Goal: Information Seeking & Learning: Compare options

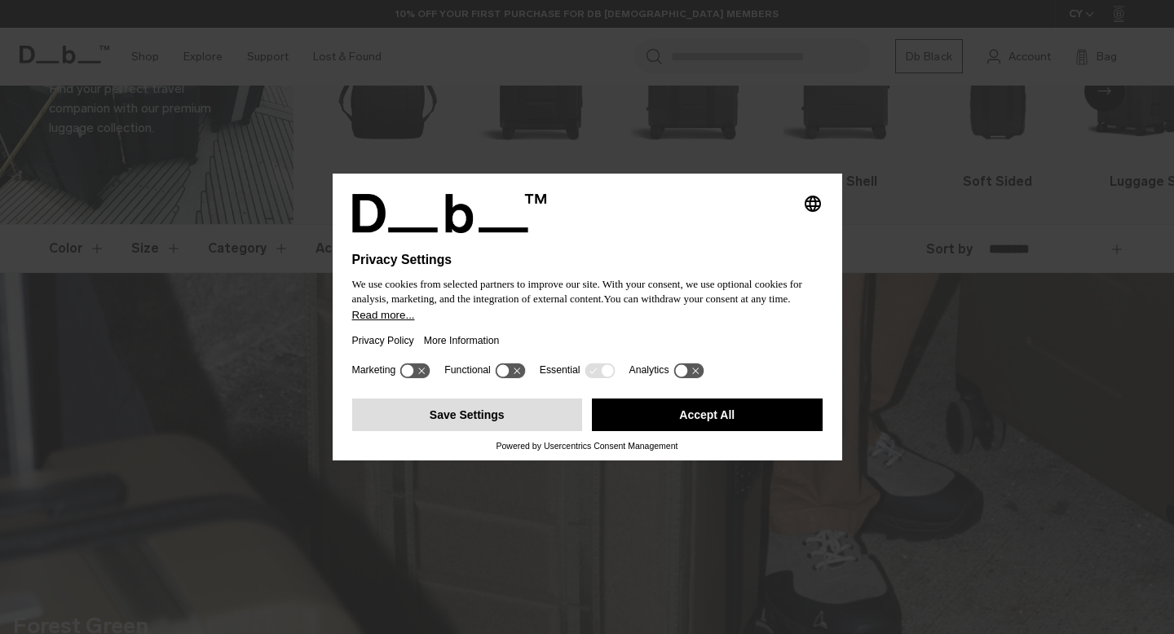
click at [450, 427] on button "Save Settings" at bounding box center [467, 415] width 231 height 33
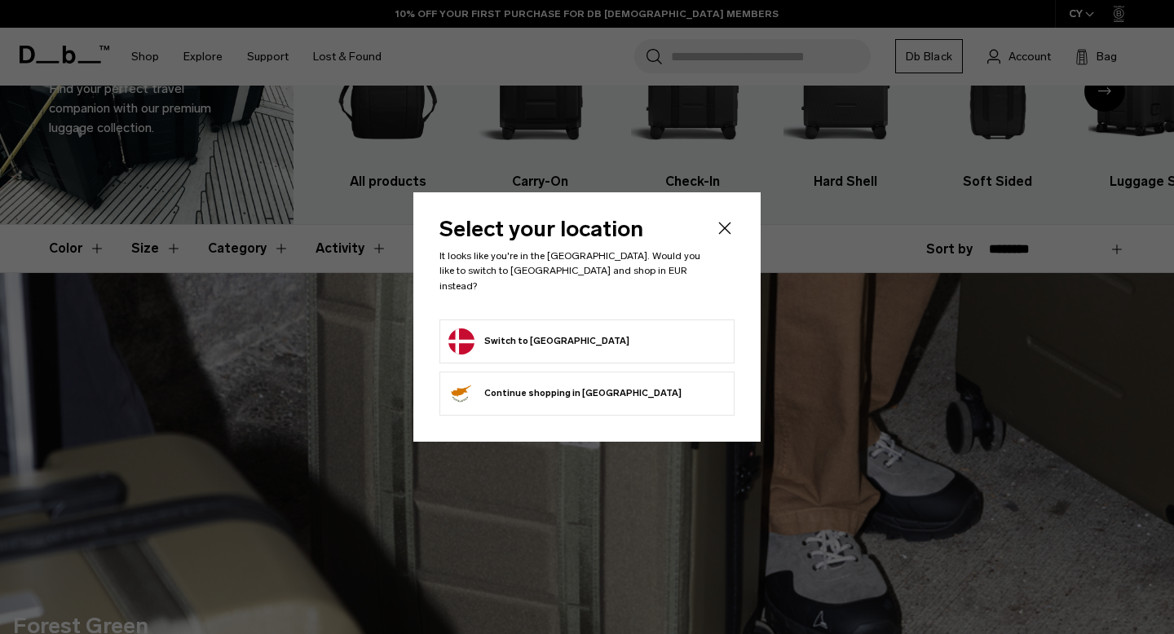
click at [585, 329] on form "Switch to Denmark" at bounding box center [586, 342] width 277 height 26
click at [519, 331] on button "Switch to Denmark" at bounding box center [538, 342] width 181 height 26
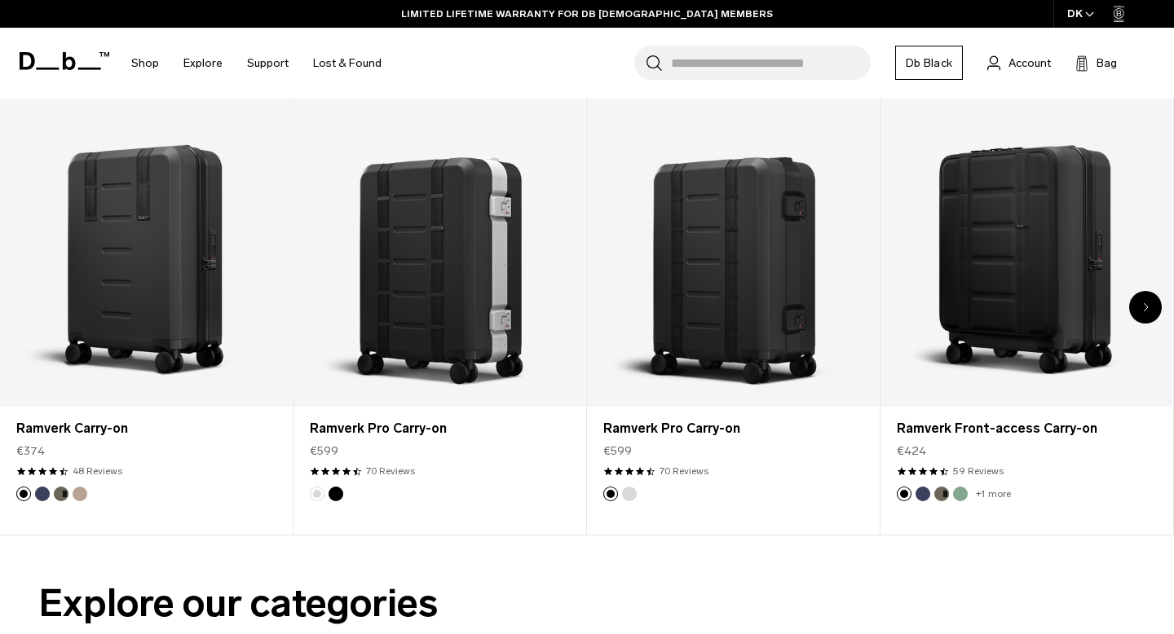
scroll to position [650, 0]
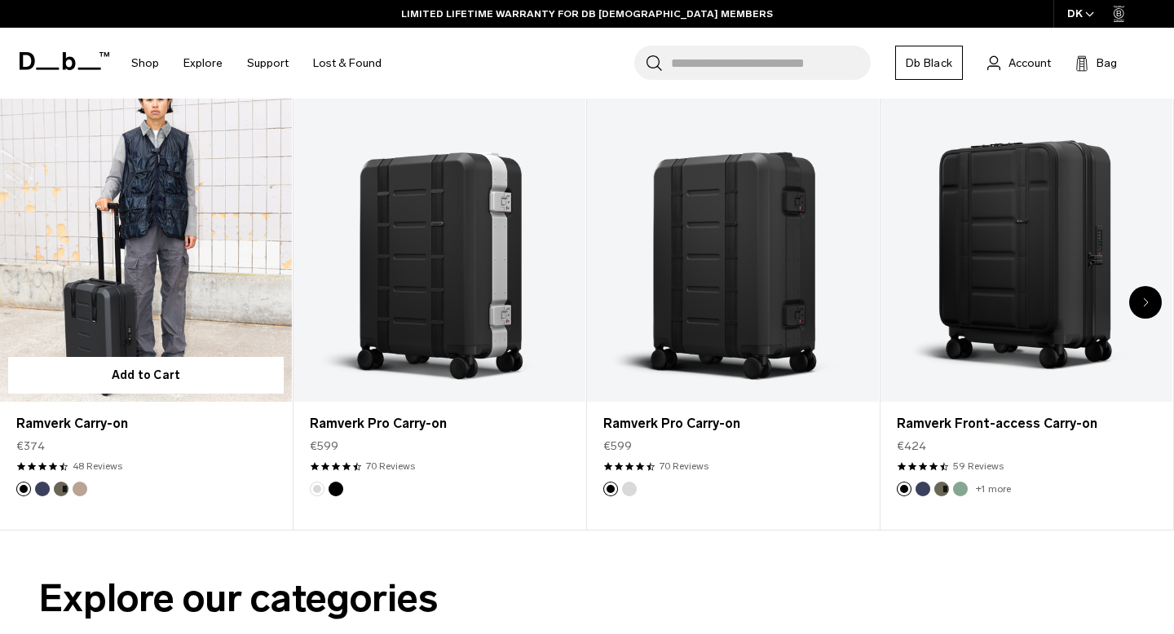
click at [204, 459] on div "4.5 star rating 48 Reviews" at bounding box center [145, 466] width 259 height 15
click at [177, 304] on link "Ramverk Carry-on" at bounding box center [146, 240] width 292 height 324
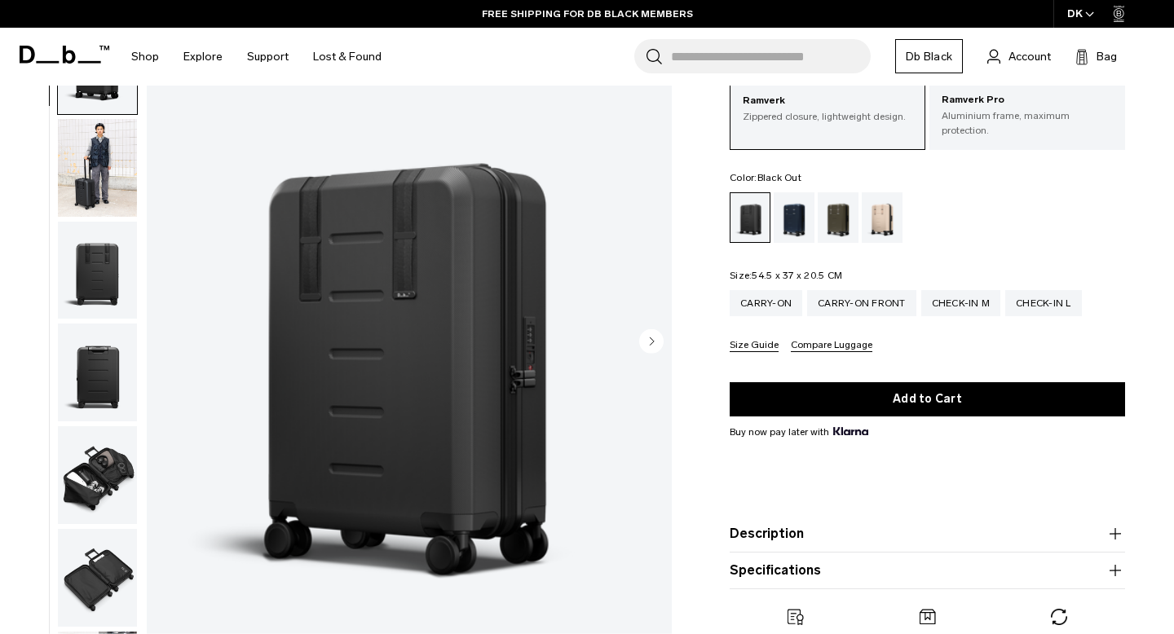
scroll to position [94, 0]
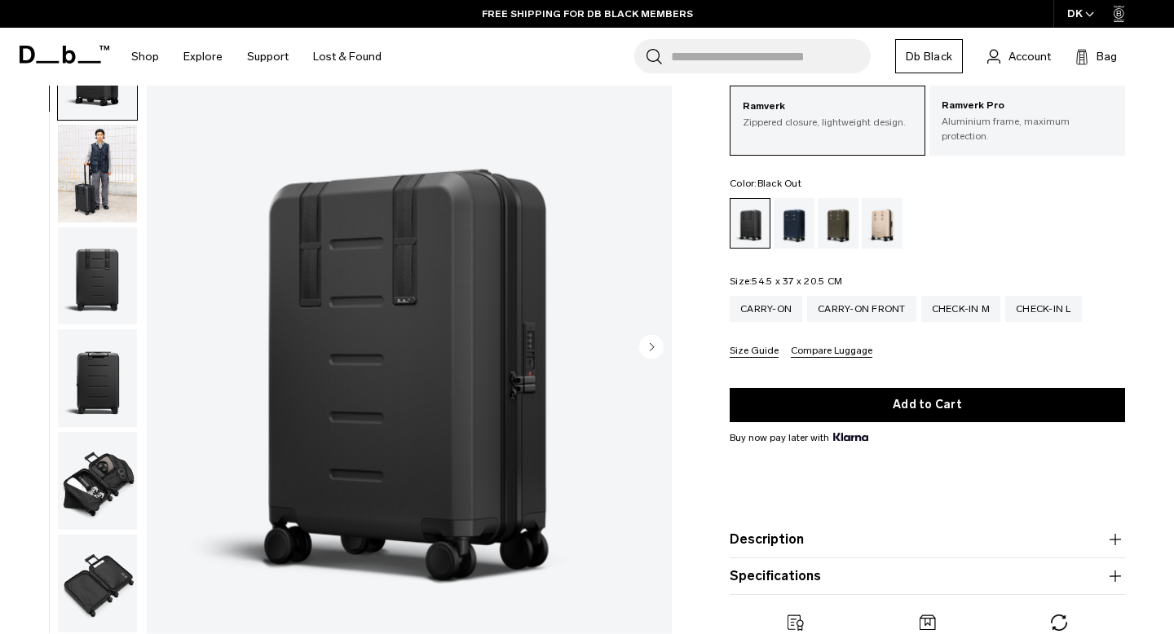
click at [651, 343] on icon "Next slide" at bounding box center [653, 346] width 4 height 7
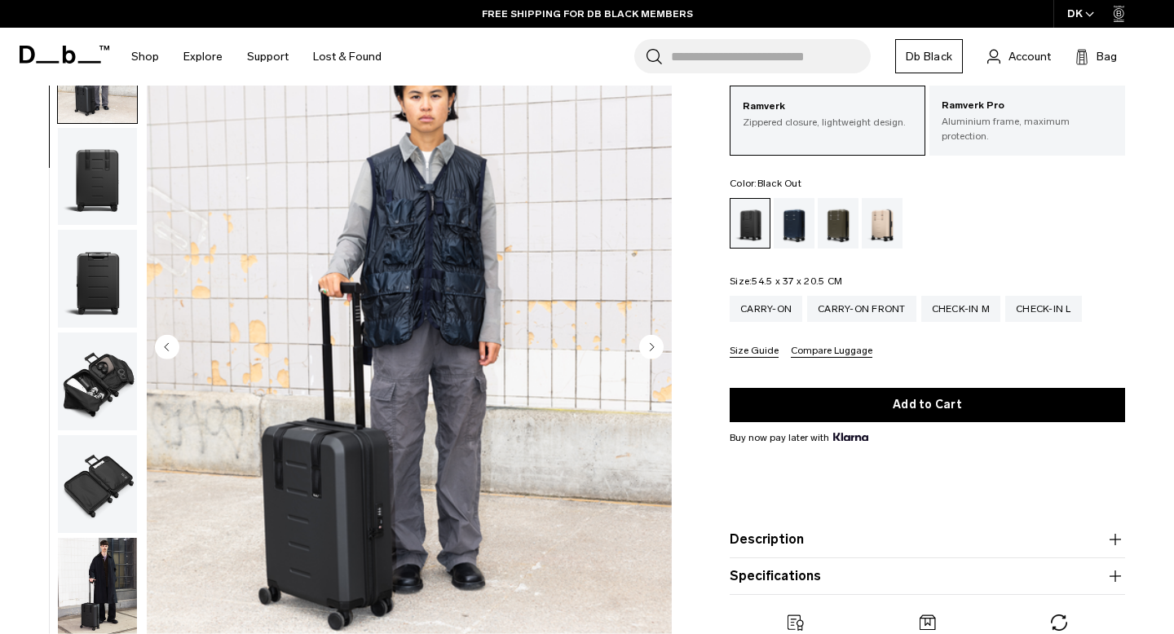
scroll to position [103, 0]
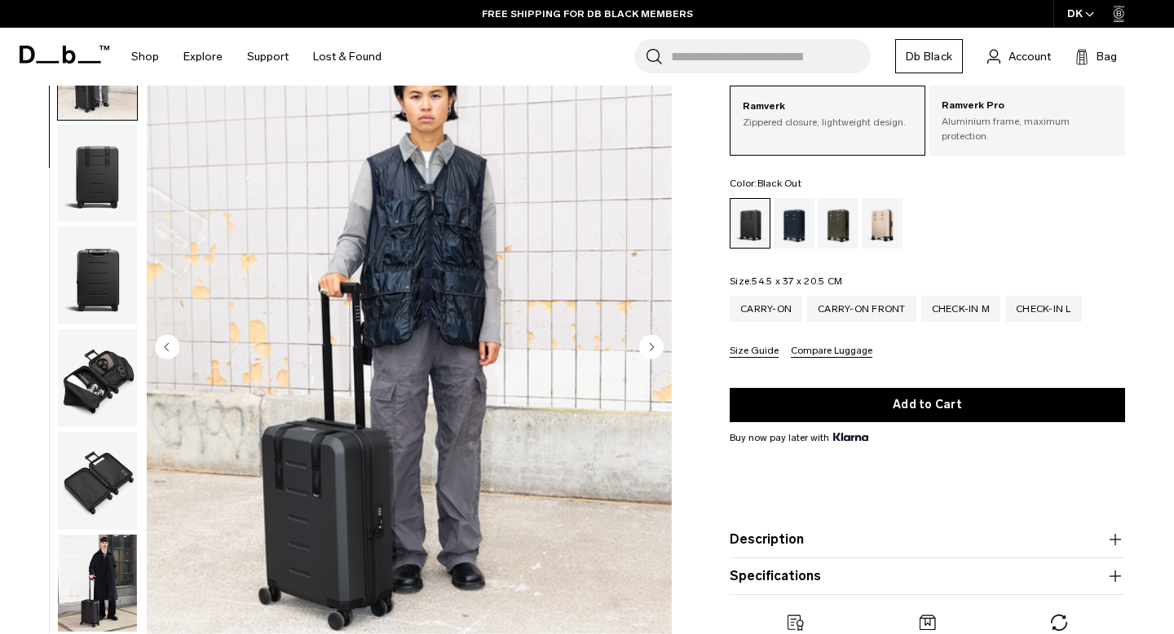
click at [651, 343] on icon "Next slide" at bounding box center [653, 346] width 4 height 7
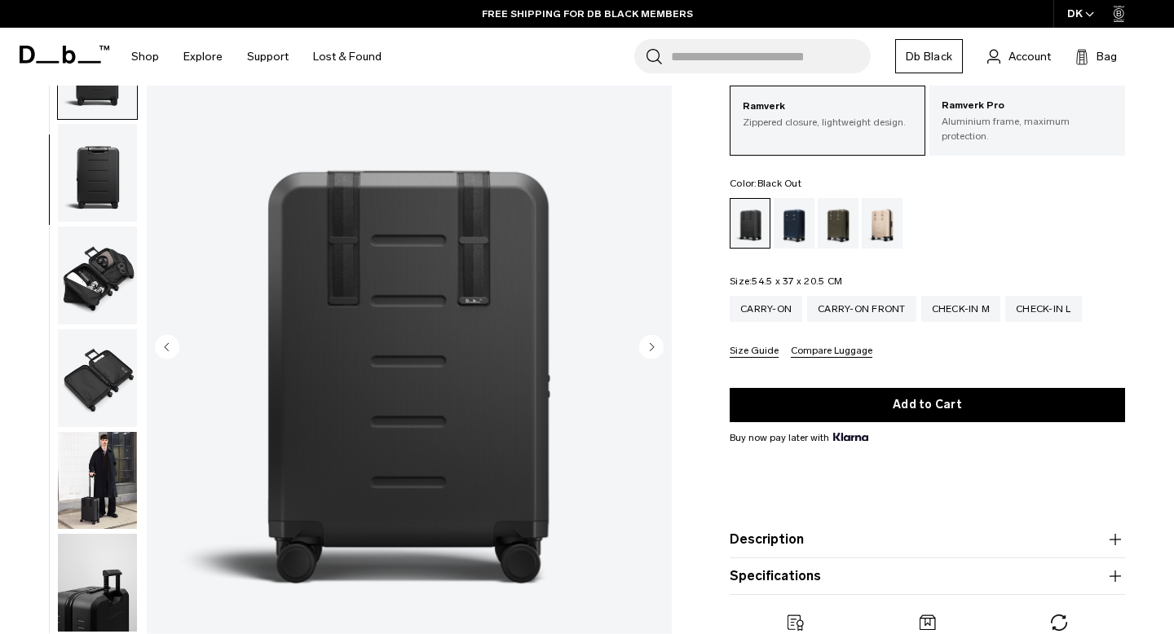
click at [651, 343] on icon "Next slide" at bounding box center [653, 346] width 4 height 7
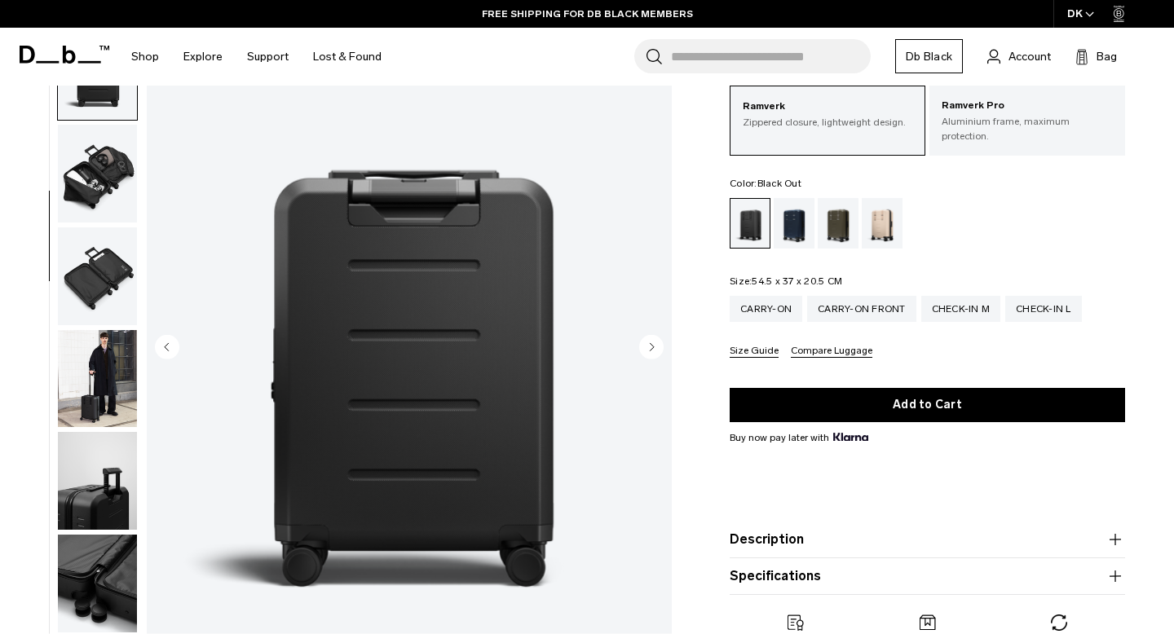
click at [651, 343] on icon "Next slide" at bounding box center [653, 346] width 4 height 7
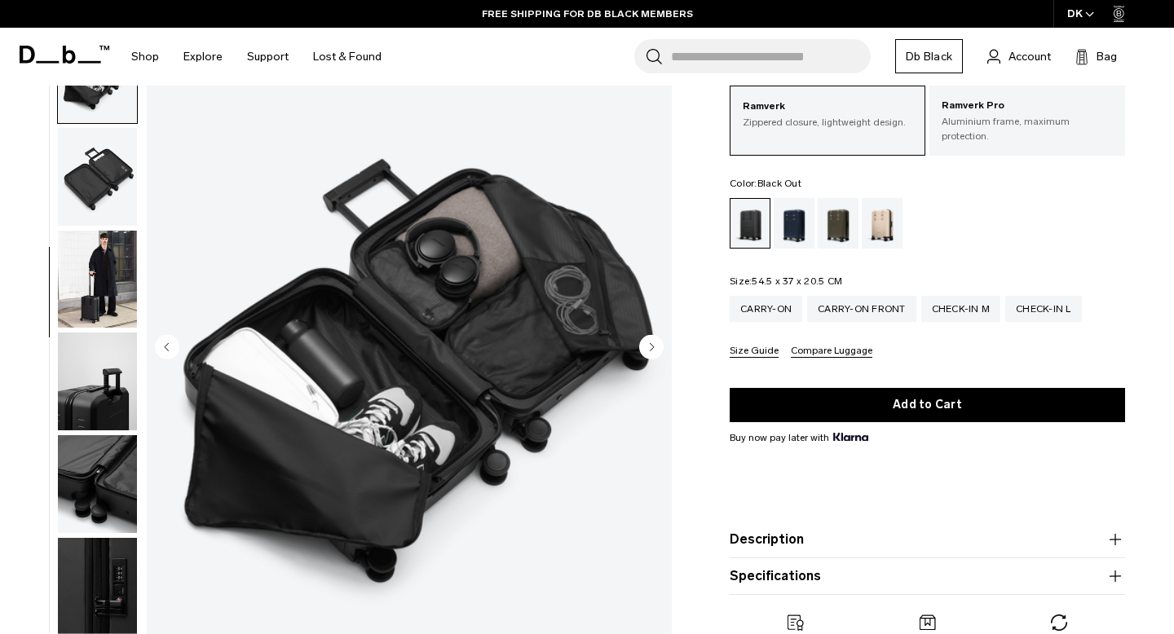
scroll to position [410, 0]
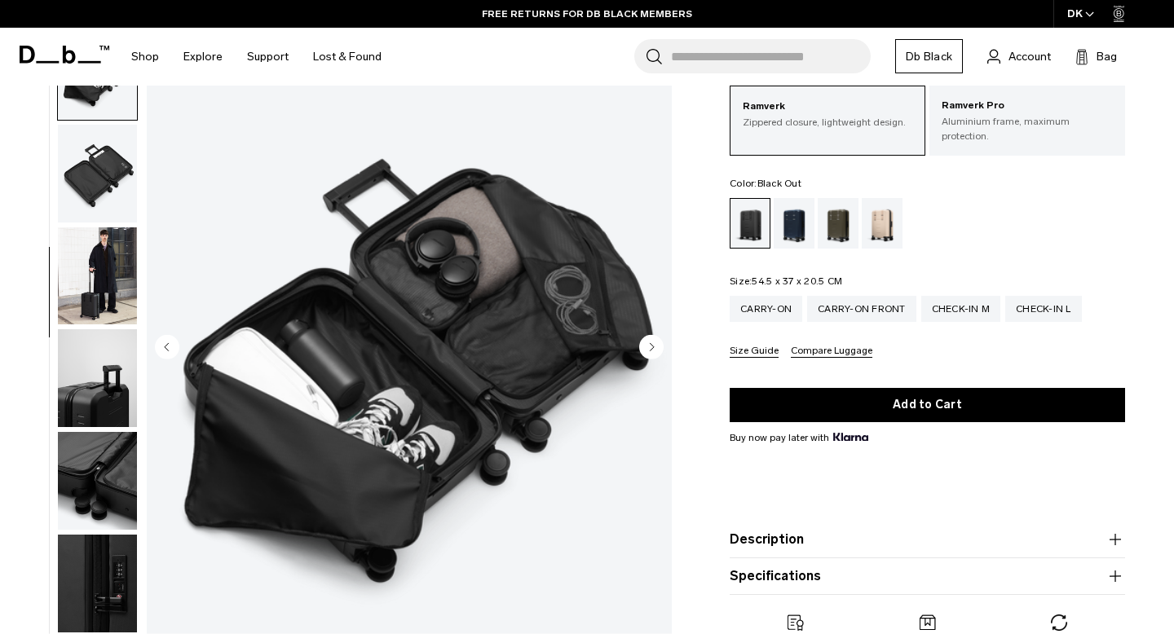
click at [651, 343] on icon "Next slide" at bounding box center [653, 346] width 4 height 7
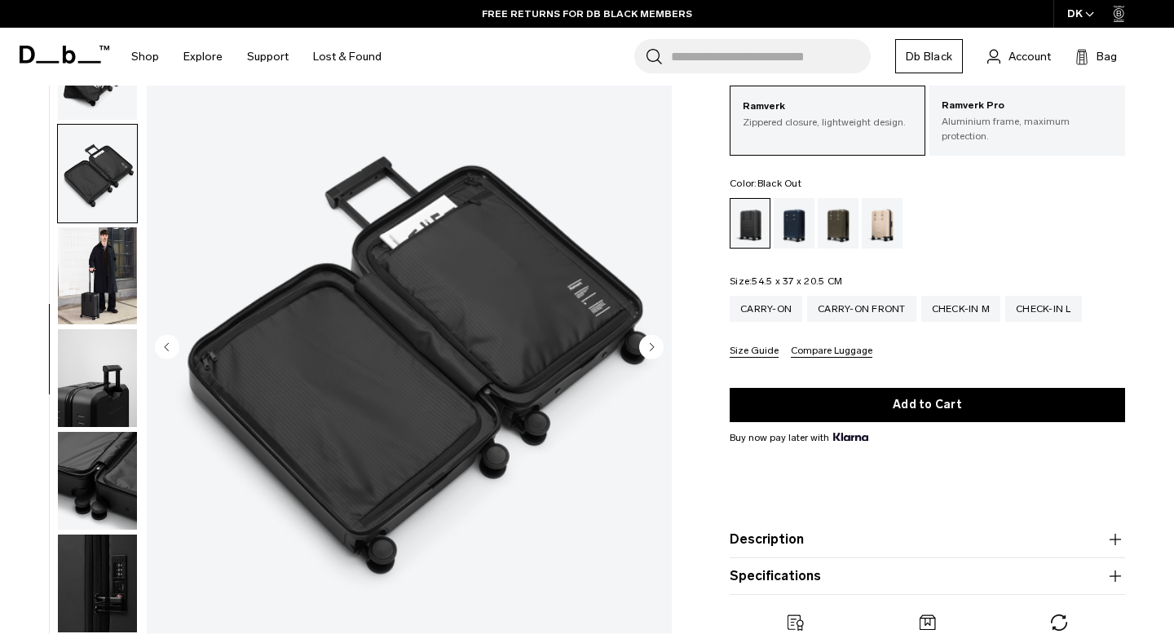
scroll to position [469, 0]
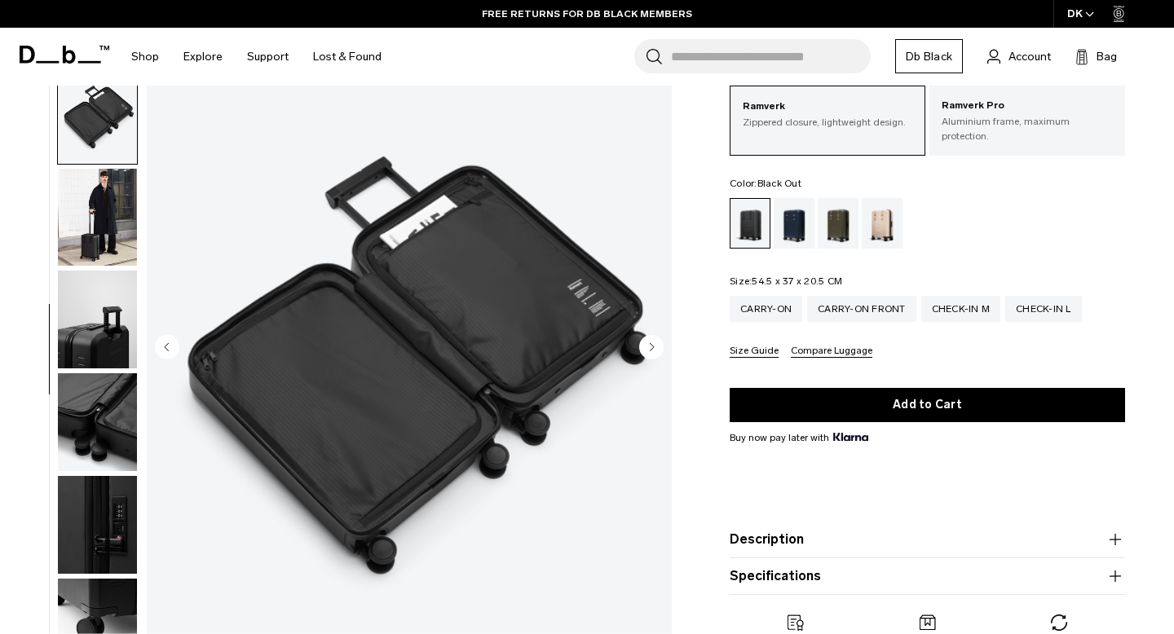
click at [651, 343] on icon "Next slide" at bounding box center [653, 346] width 4 height 7
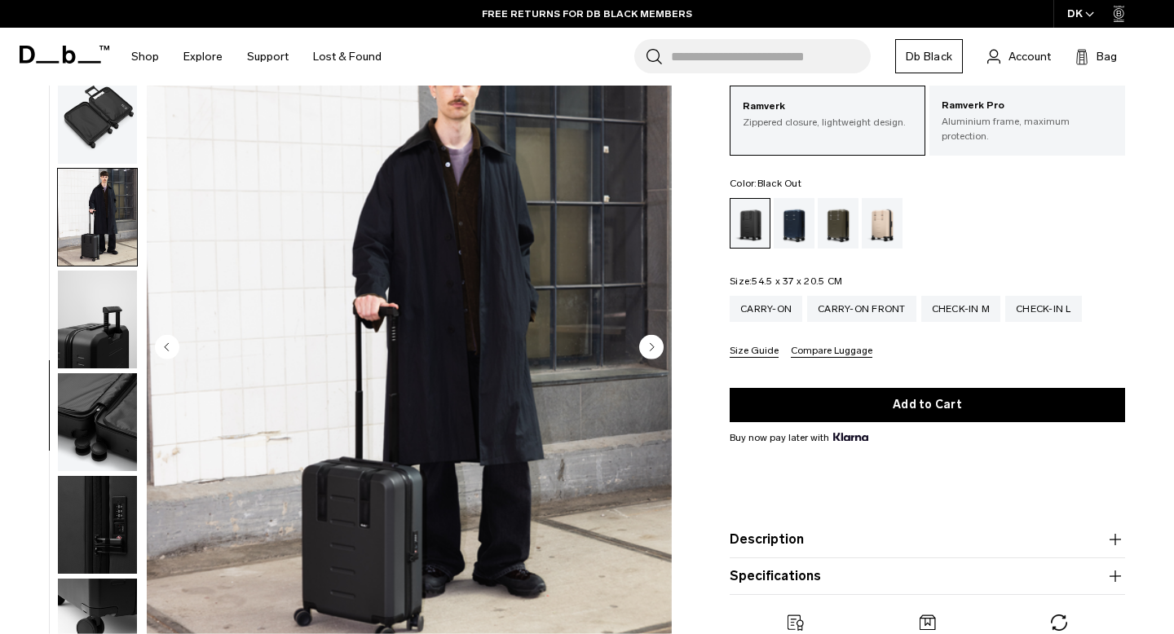
click at [651, 343] on icon "Next slide" at bounding box center [653, 346] width 4 height 7
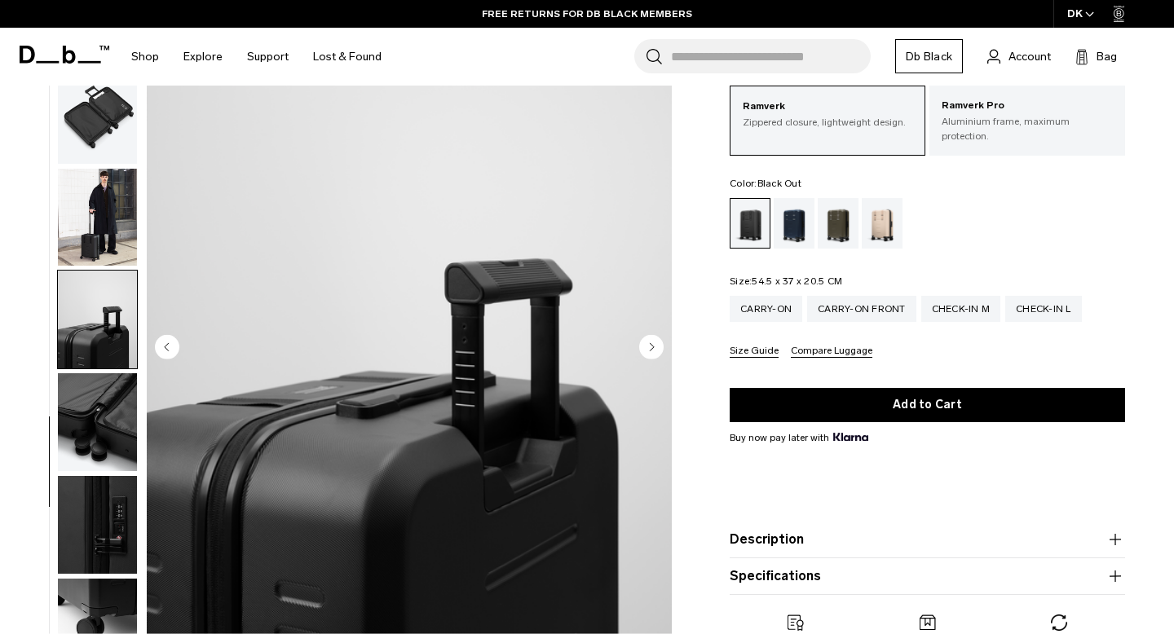
click at [651, 343] on icon "Next slide" at bounding box center [653, 346] width 4 height 7
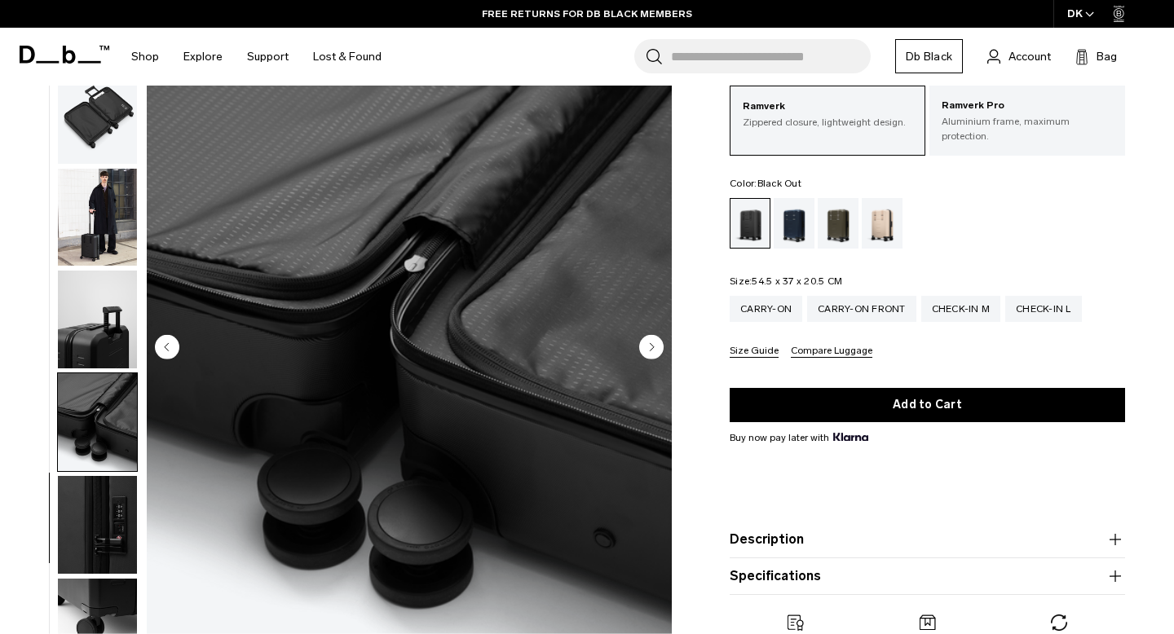
click at [651, 343] on icon "Next slide" at bounding box center [653, 346] width 4 height 7
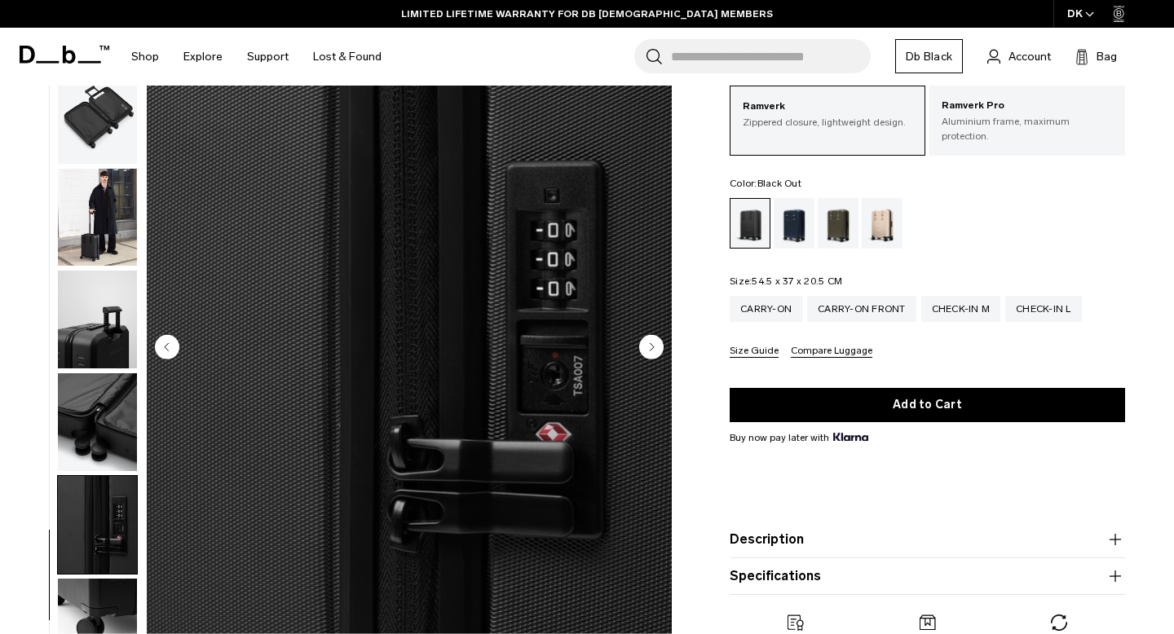
click at [651, 343] on icon "Next slide" at bounding box center [653, 346] width 4 height 7
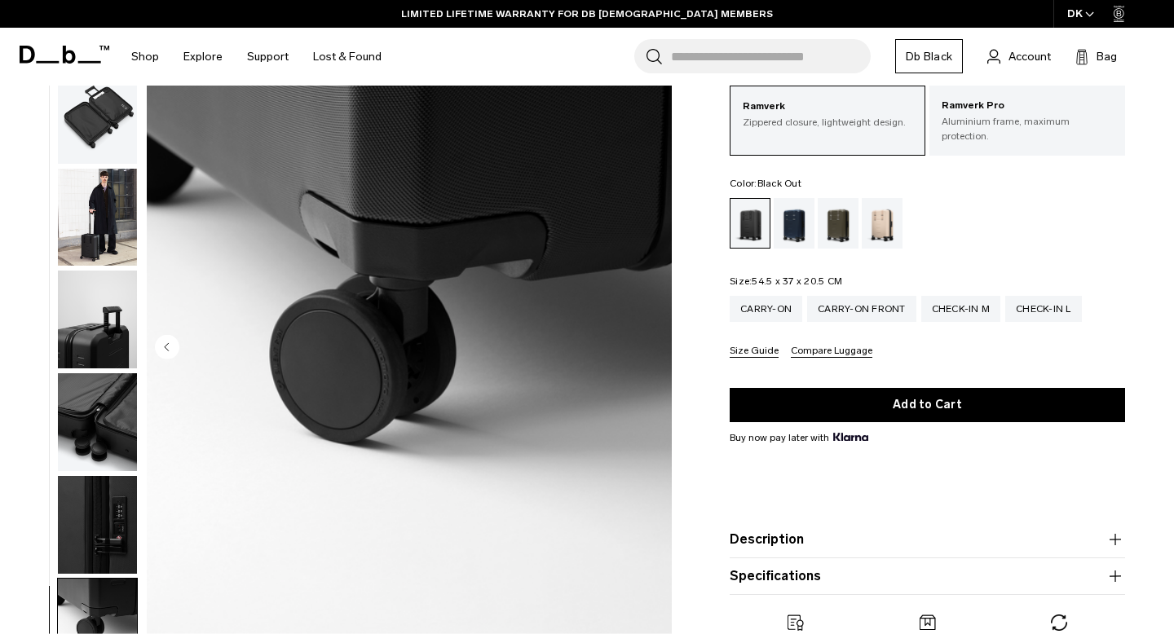
click at [651, 340] on img "11 / 11" at bounding box center [409, 349] width 525 height 656
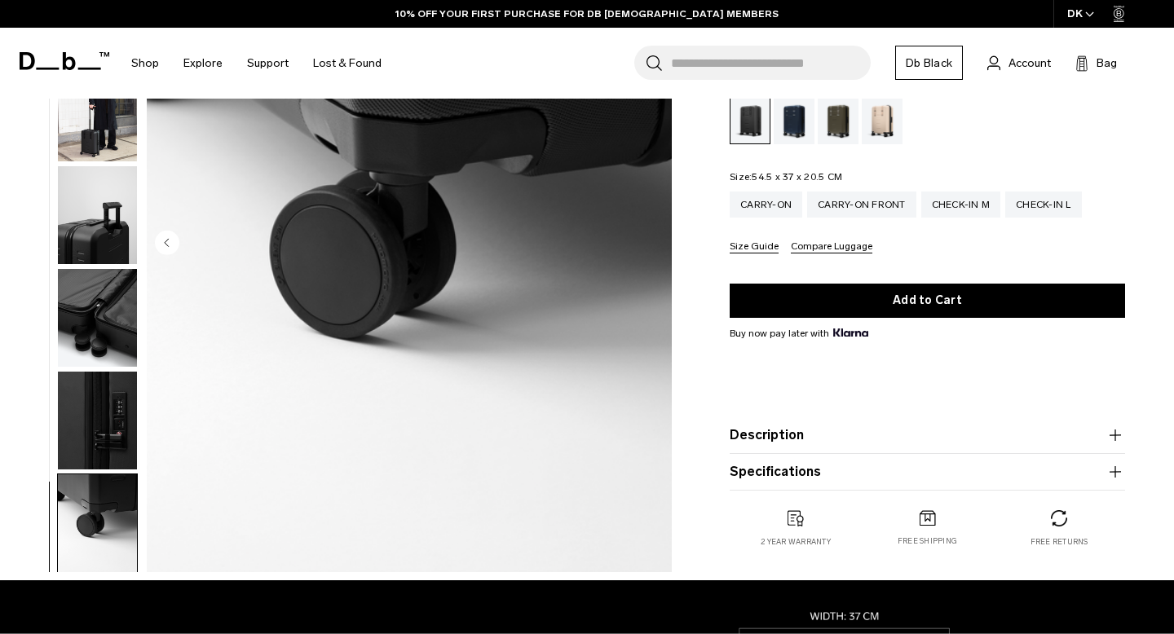
scroll to position [227, 0]
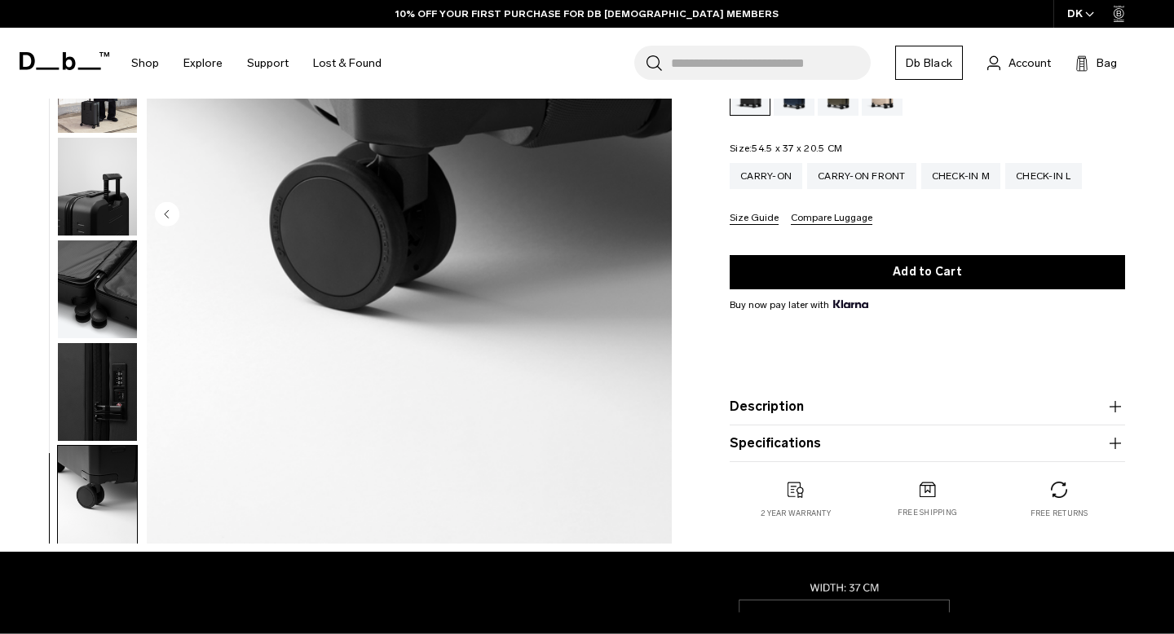
click at [778, 402] on button "Description" at bounding box center [927, 407] width 395 height 20
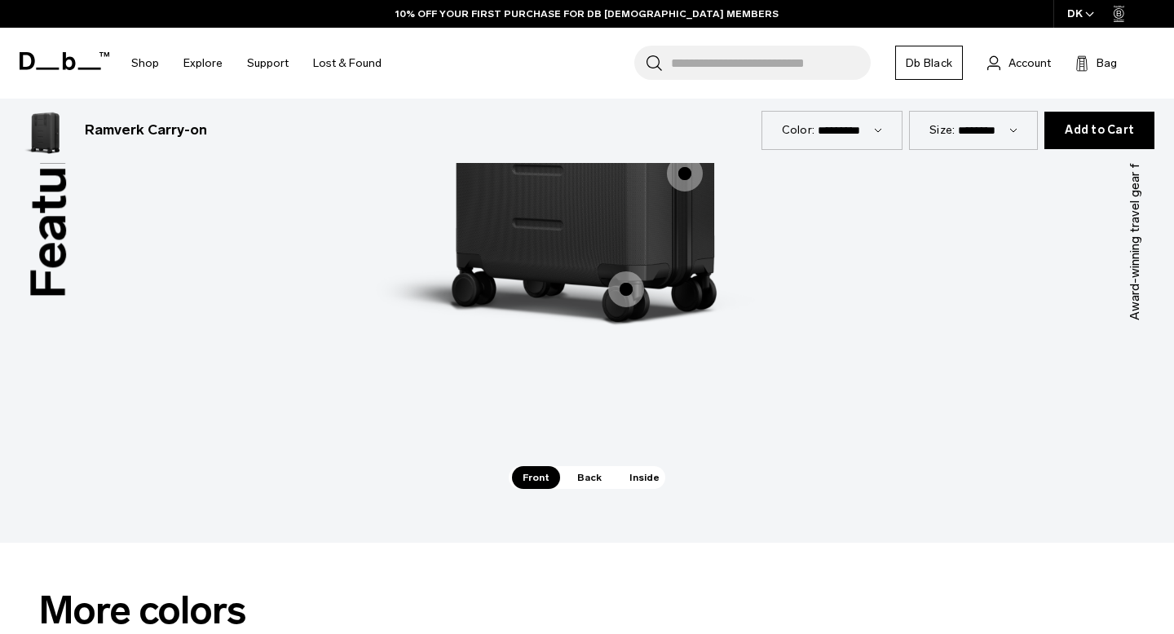
scroll to position [1715, 0]
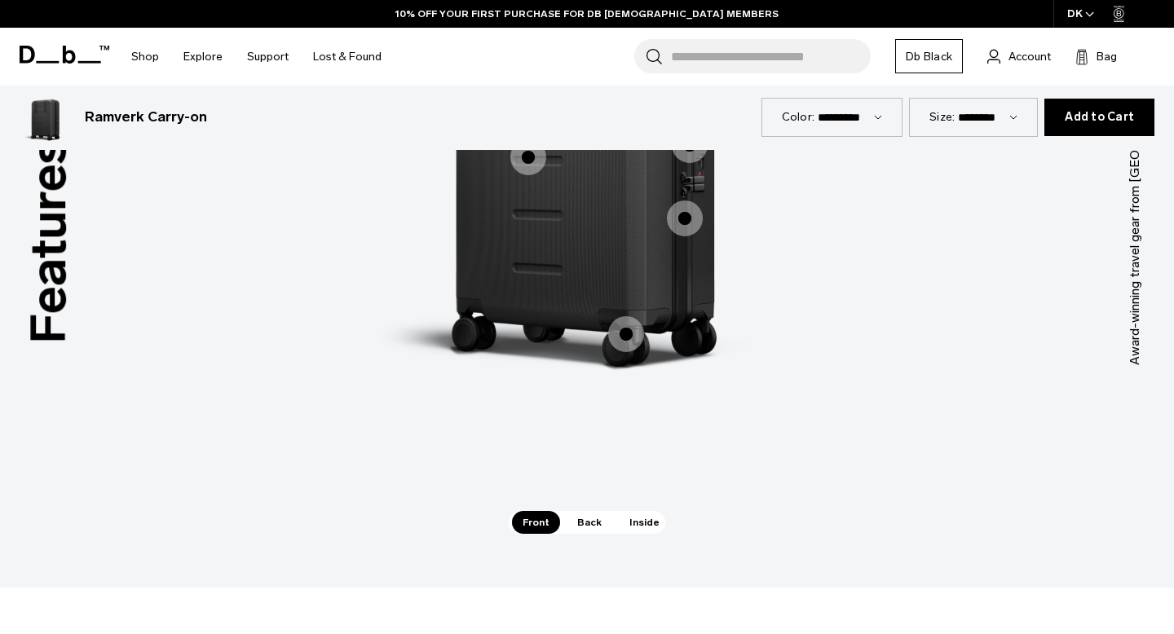
click at [629, 321] on span "1 / 3" at bounding box center [626, 334] width 36 height 36
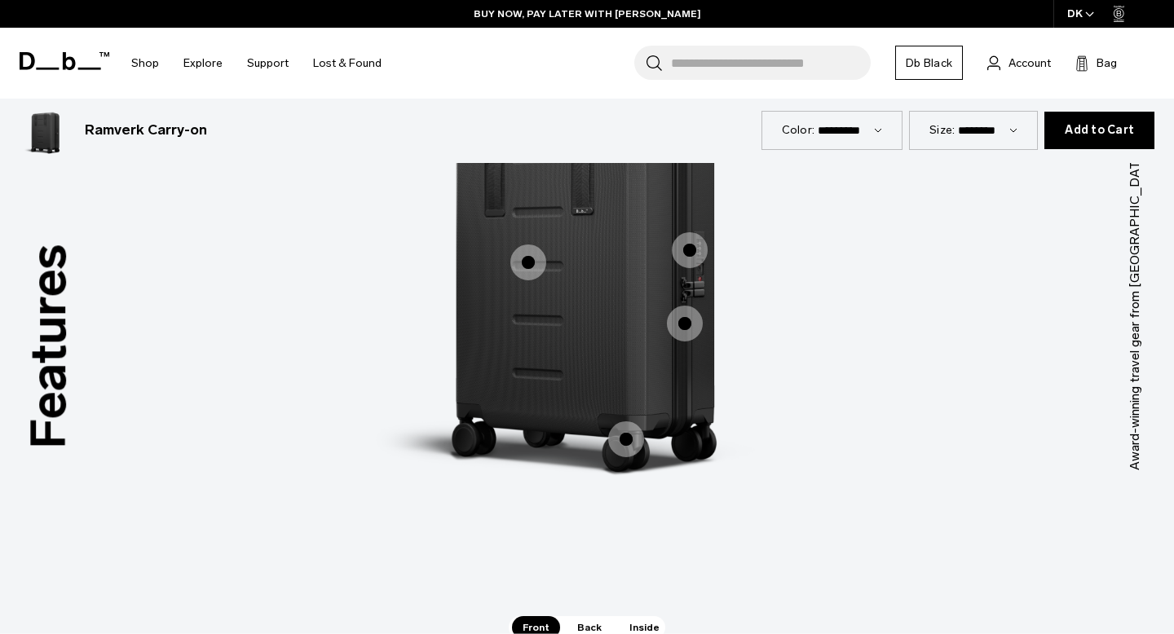
scroll to position [1677, 0]
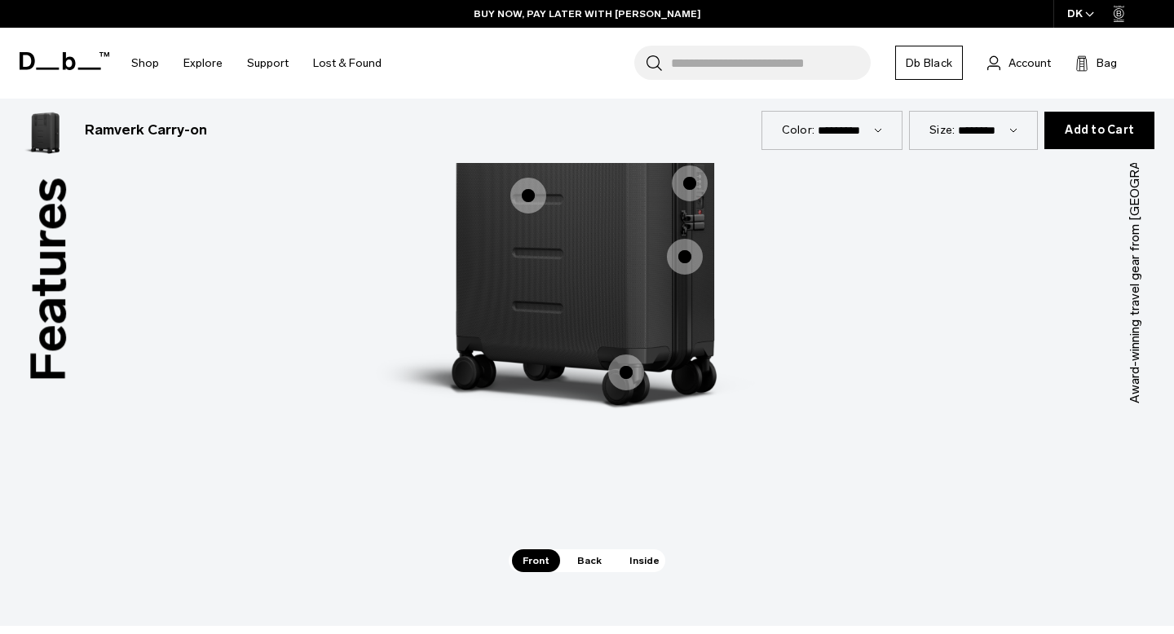
click at [633, 554] on span "Inside" at bounding box center [644, 561] width 51 height 23
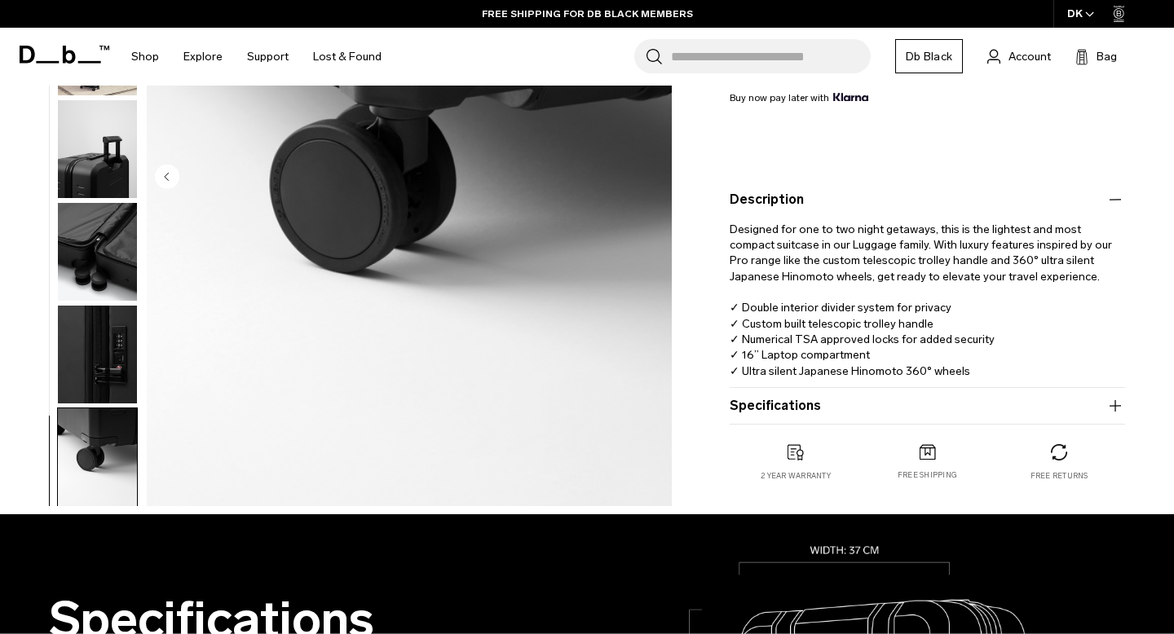
scroll to position [426, 0]
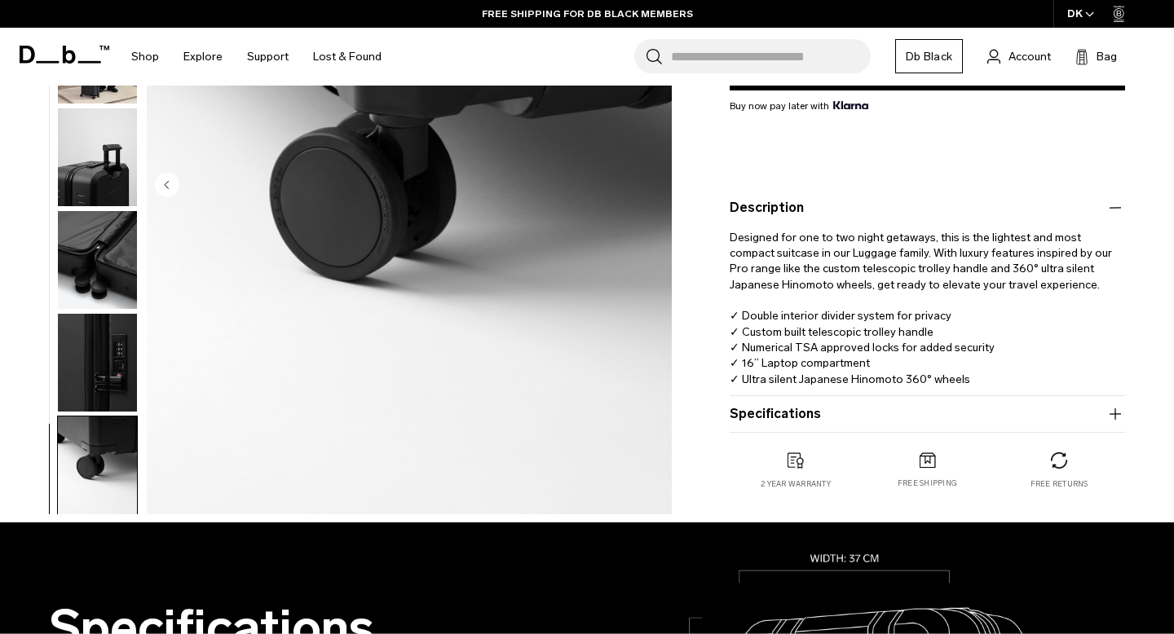
click at [770, 404] on button "Specifications" at bounding box center [927, 414] width 395 height 20
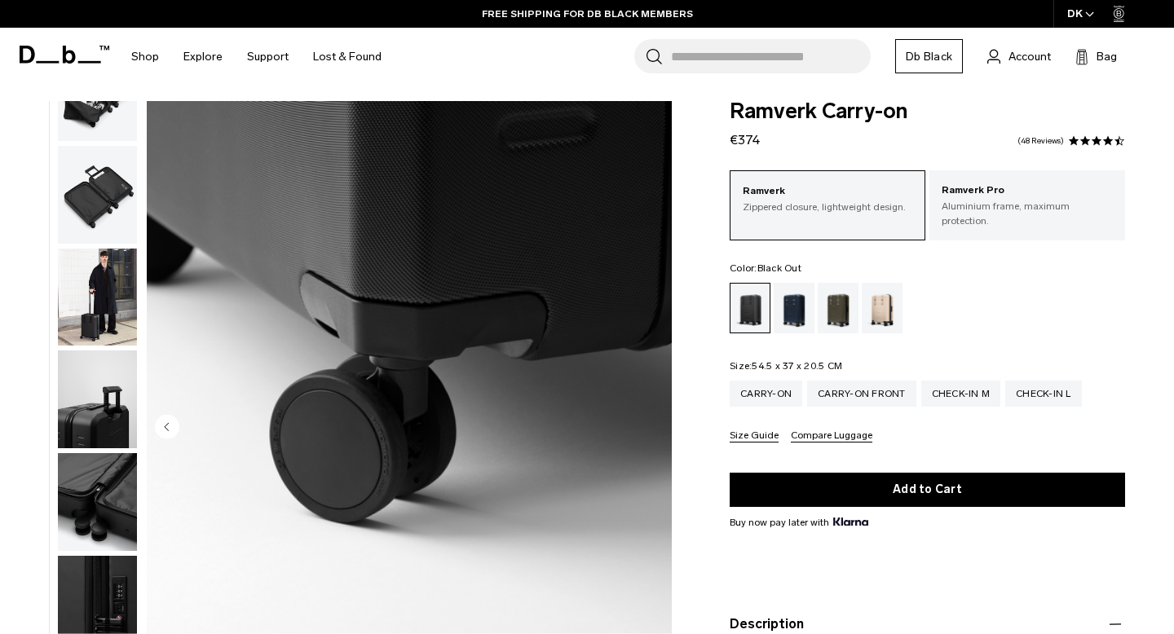
scroll to position [0, 0]
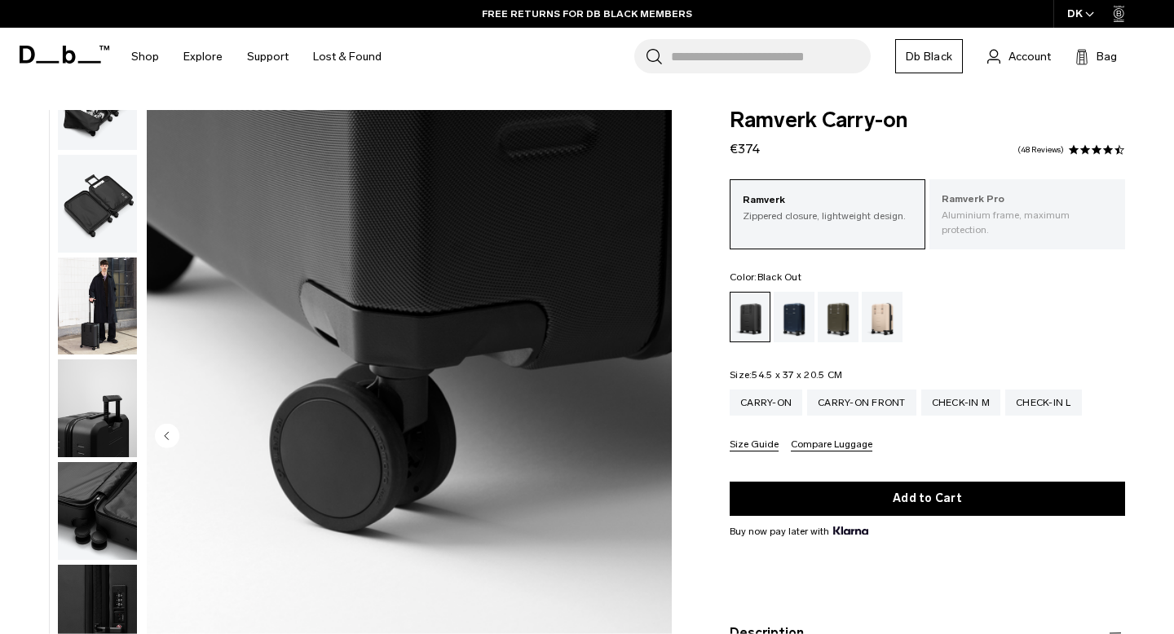
click at [1023, 214] on p "Aluminium frame, maximum protection." at bounding box center [1027, 222] width 171 height 29
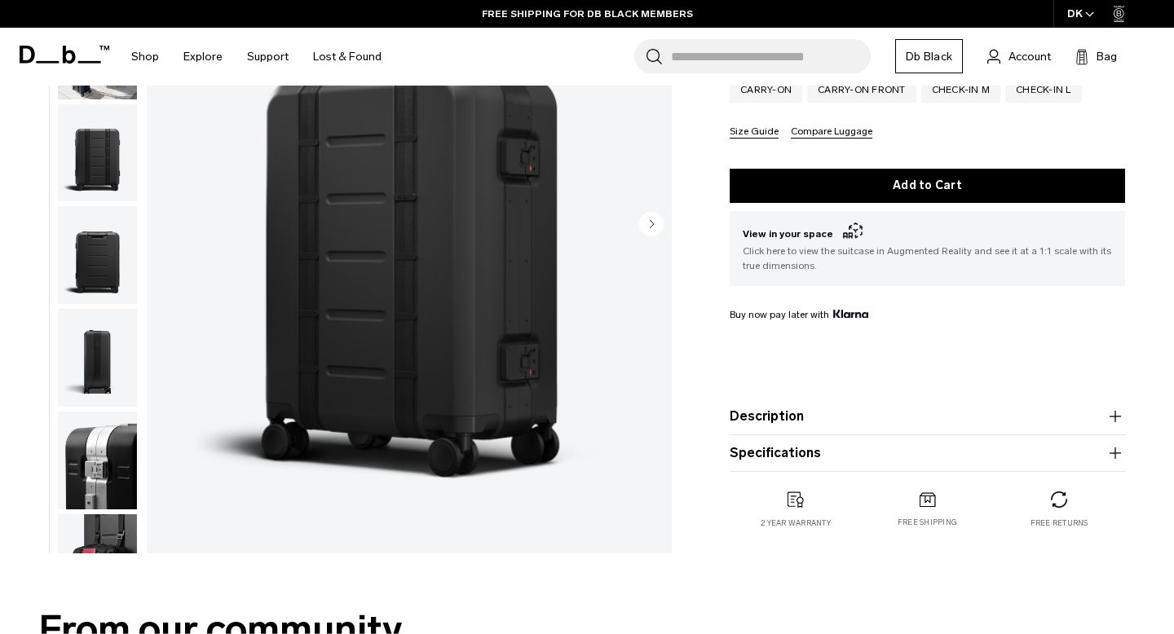
scroll to position [310, 0]
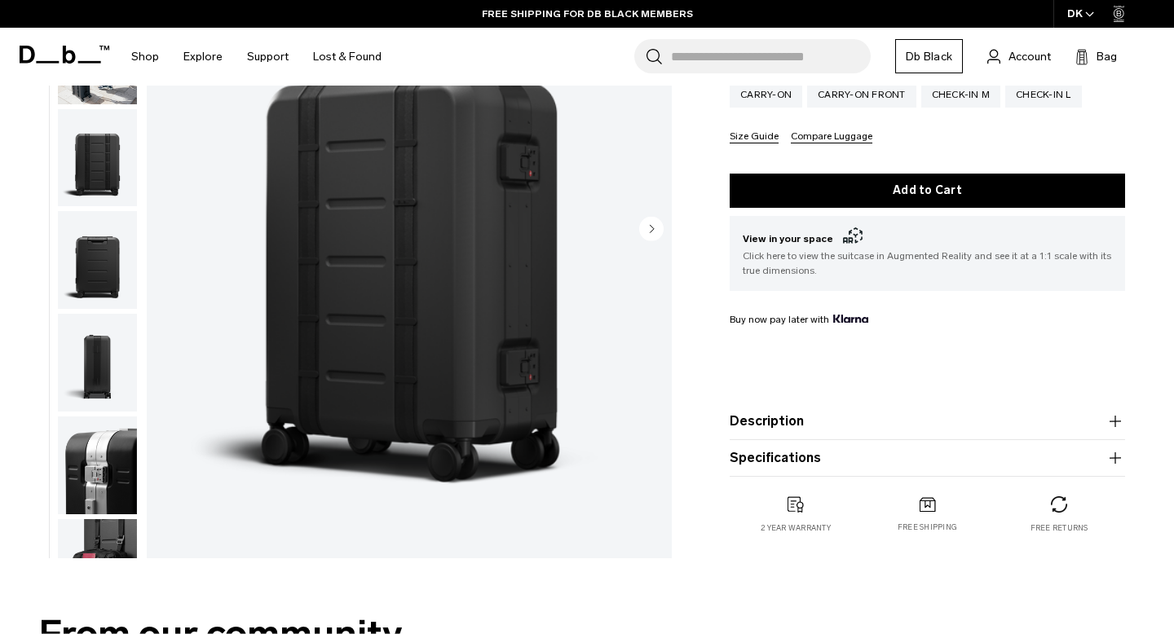
click at [806, 448] on button "Specifications" at bounding box center [927, 458] width 395 height 20
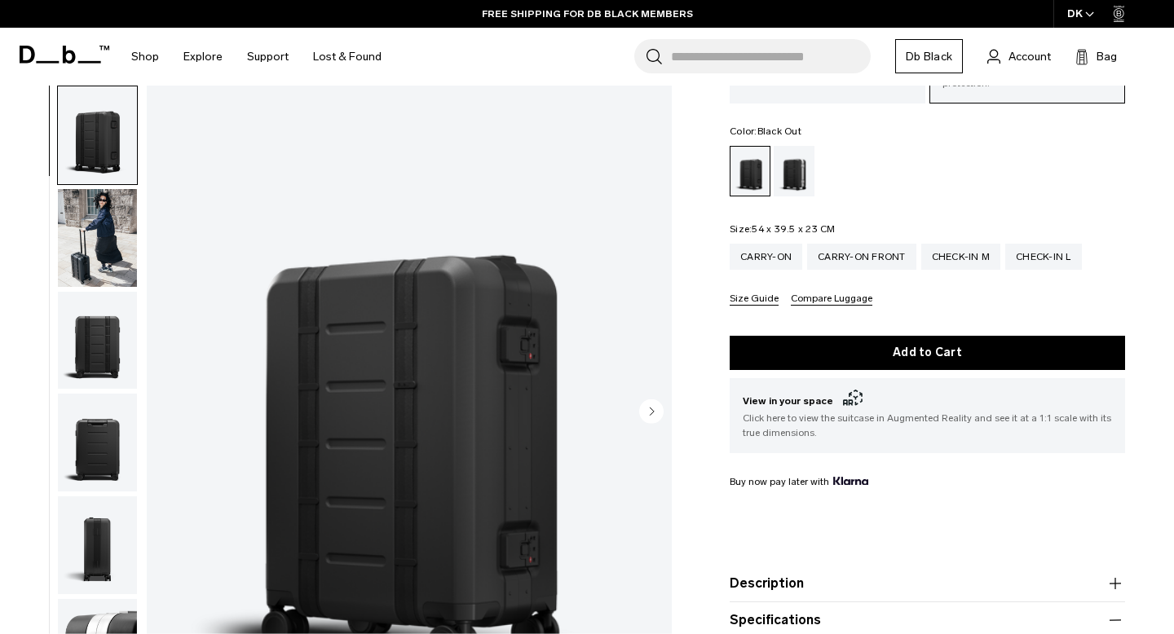
scroll to position [133, 0]
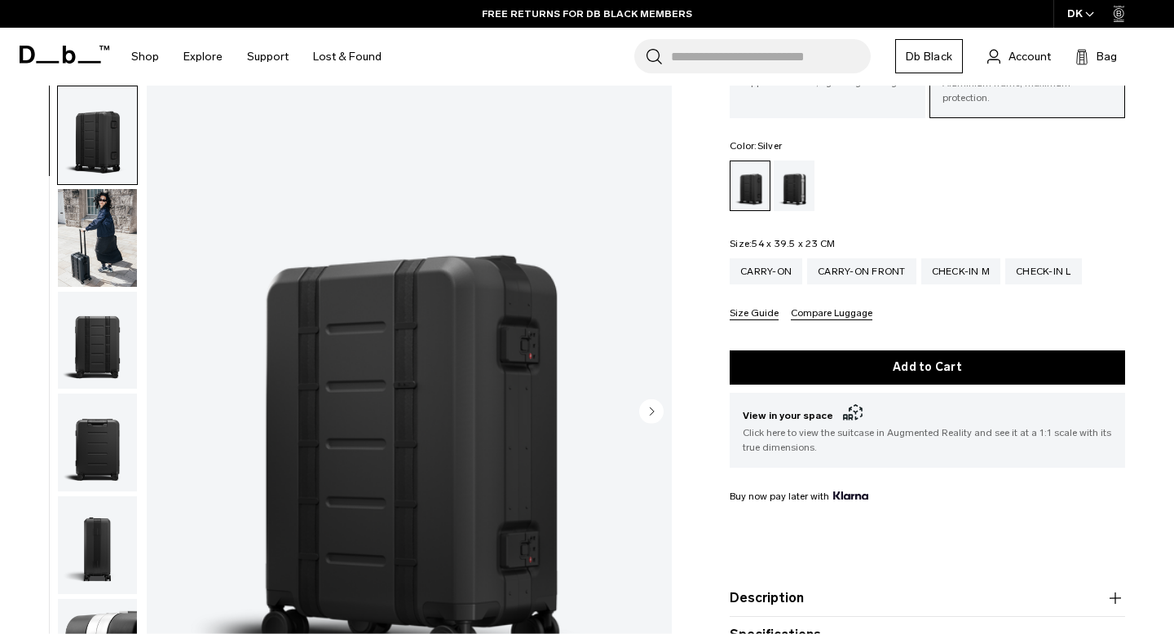
click at [789, 161] on div "Silver" at bounding box center [795, 186] width 42 height 51
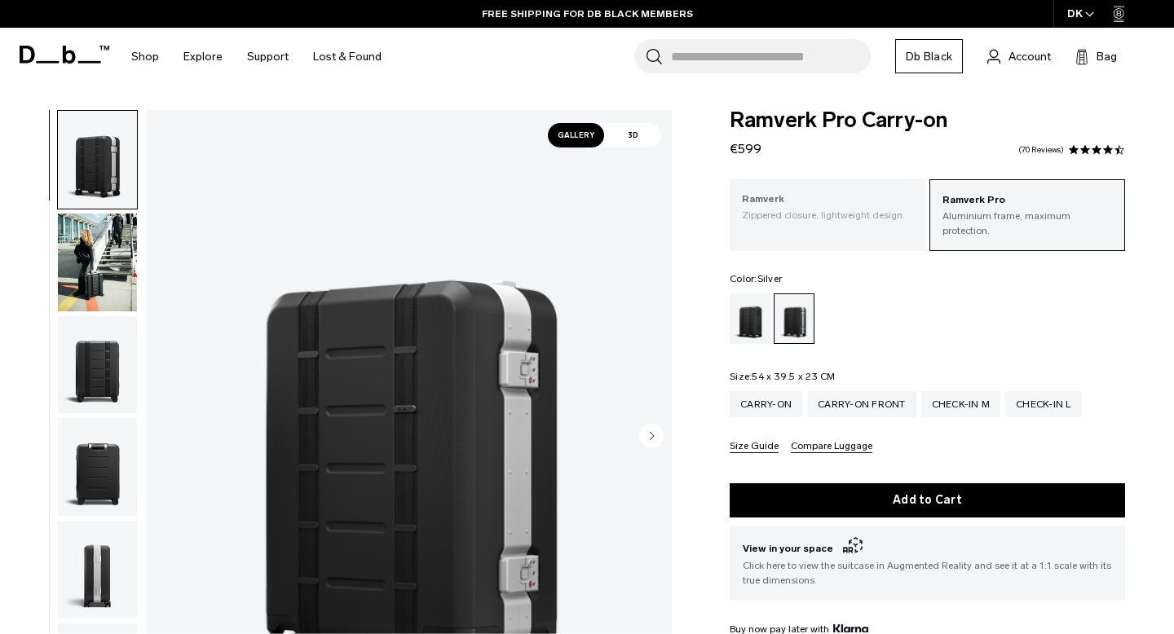
click at [784, 201] on p "Ramverk" at bounding box center [827, 200] width 171 height 16
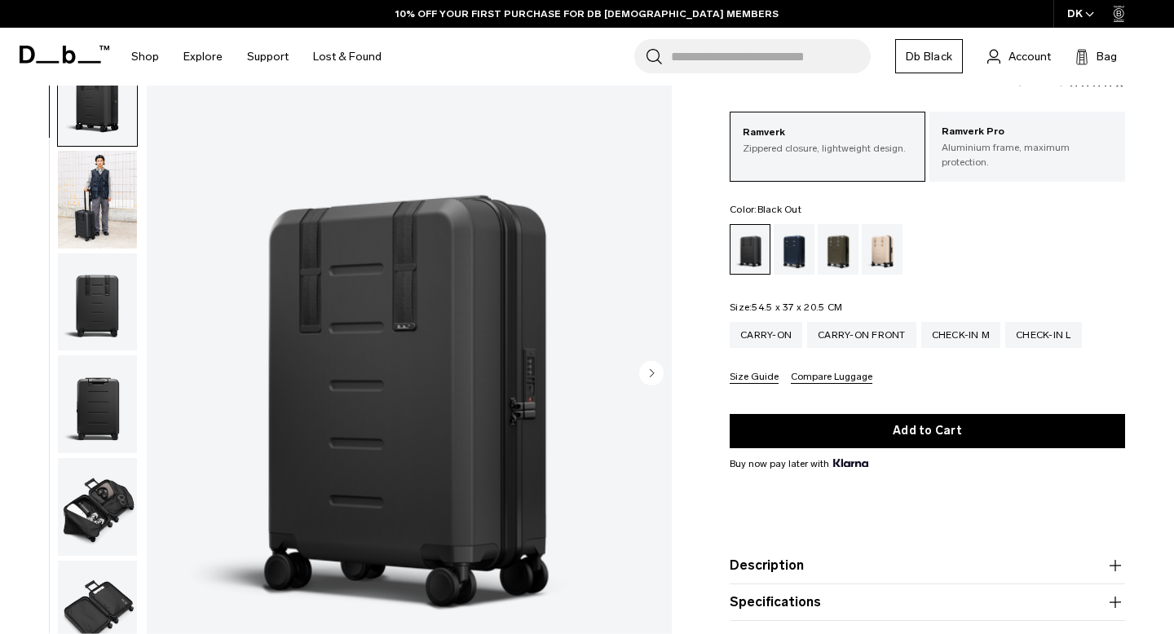
scroll to position [65, 0]
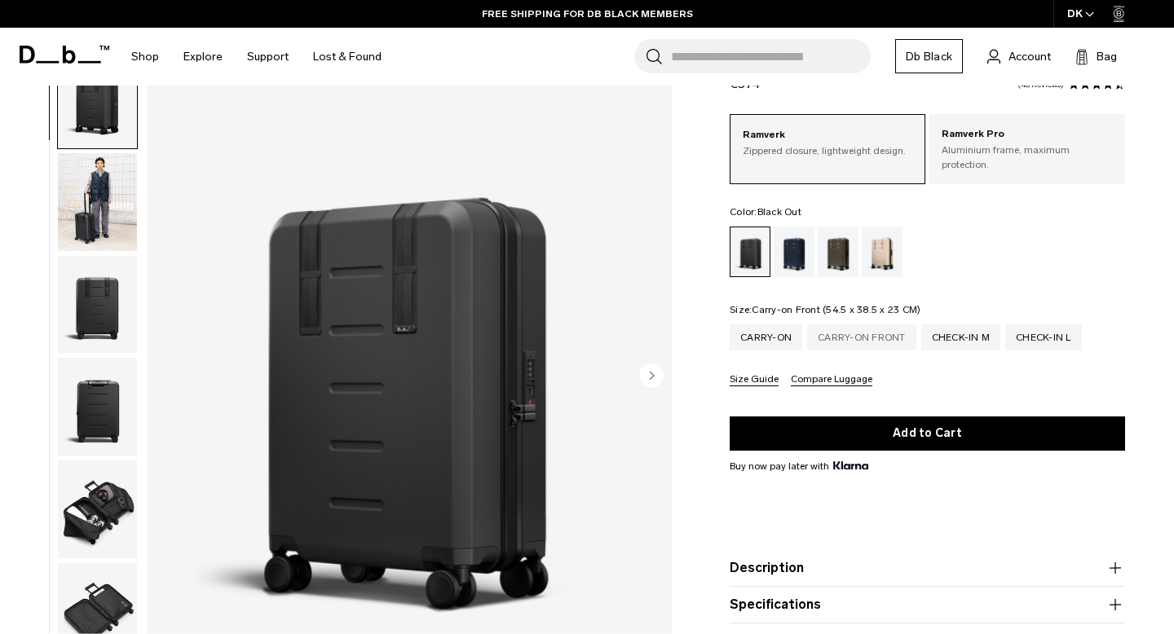
click at [857, 328] on div "Carry-on Front" at bounding box center [861, 337] width 109 height 26
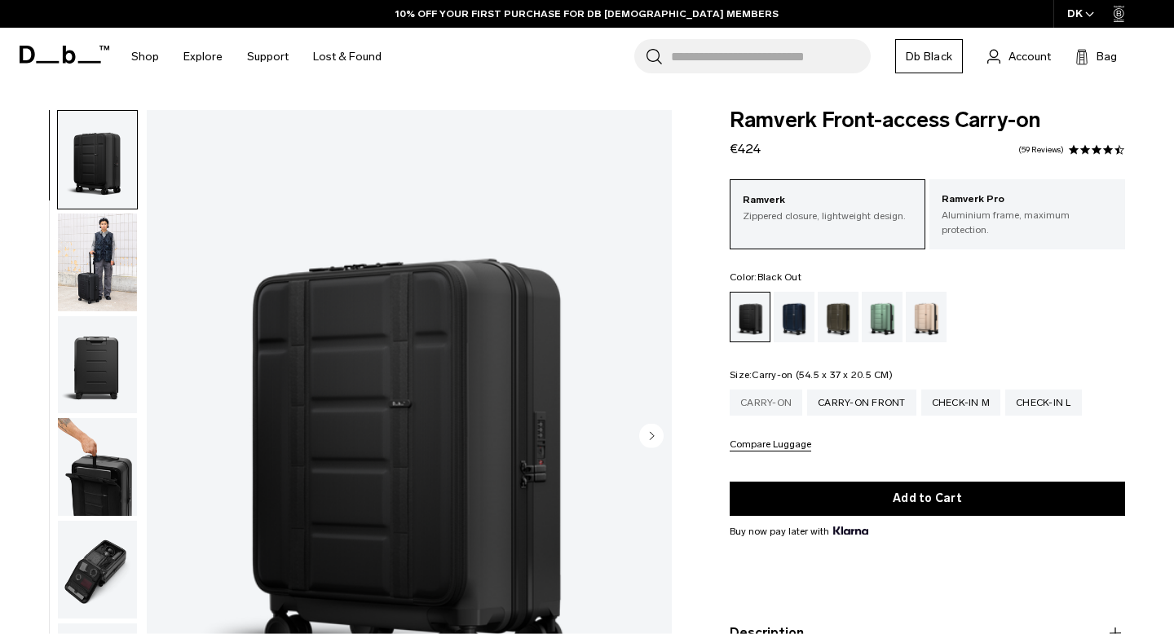
click at [773, 397] on div "Carry-on" at bounding box center [766, 403] width 73 height 26
